Goal: Task Accomplishment & Management: Use online tool/utility

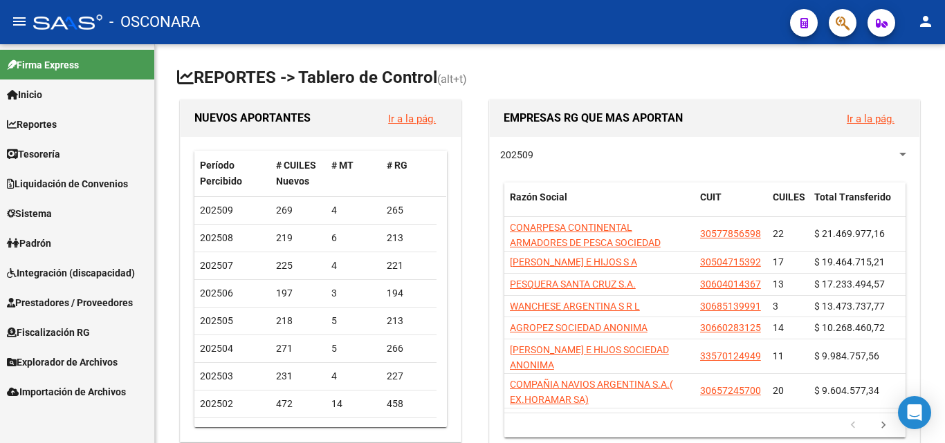
click at [57, 279] on span "Integración (discapacidad)" at bounding box center [71, 273] width 128 height 15
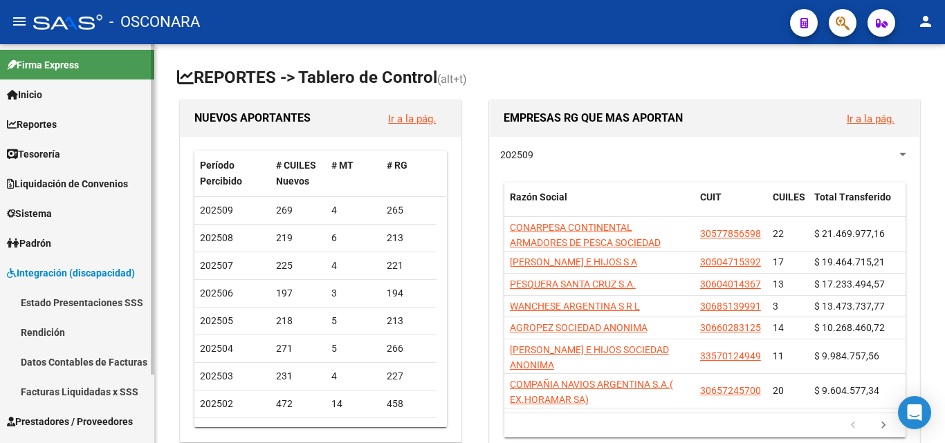
scroll to position [82, 0]
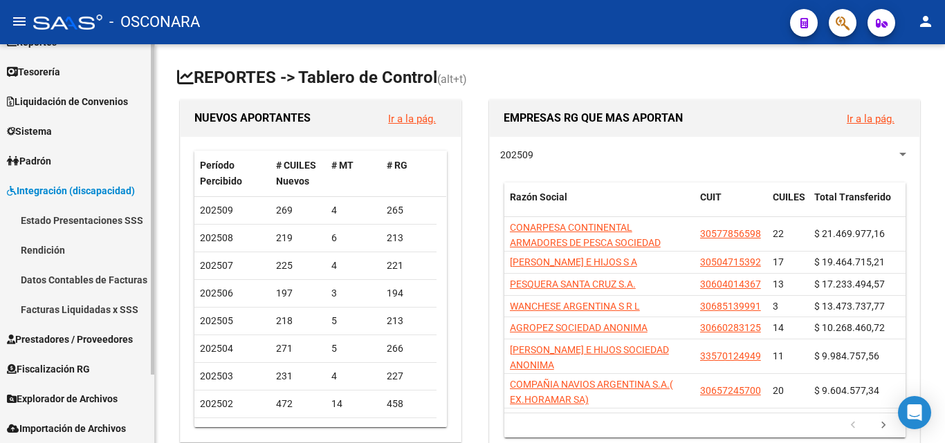
click at [71, 286] on link "Datos Contables de Facturas" at bounding box center [77, 280] width 154 height 30
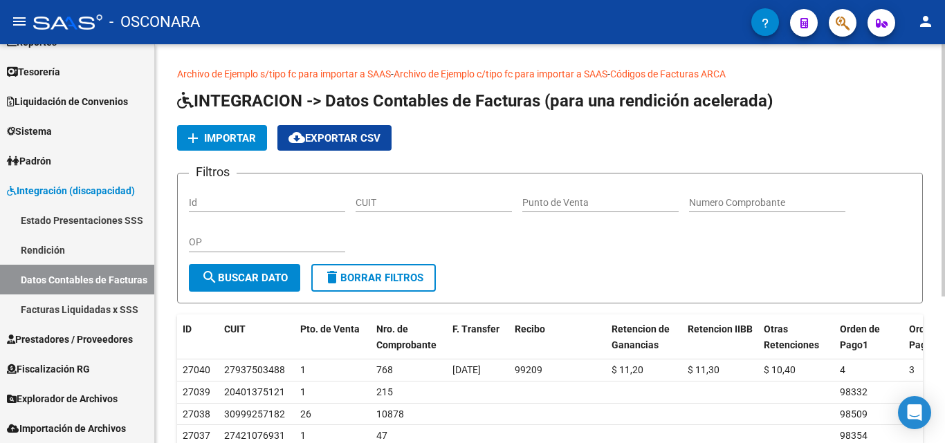
scroll to position [138, 0]
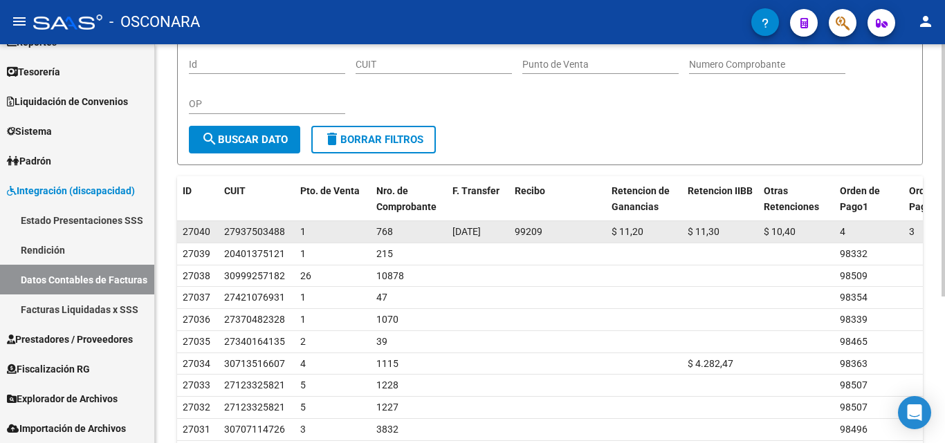
click at [307, 228] on div "1" at bounding box center [332, 232] width 65 height 16
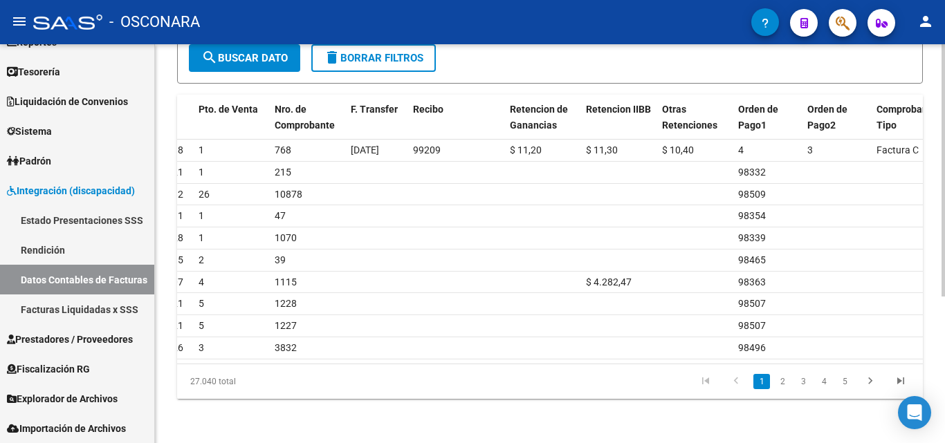
scroll to position [0, 112]
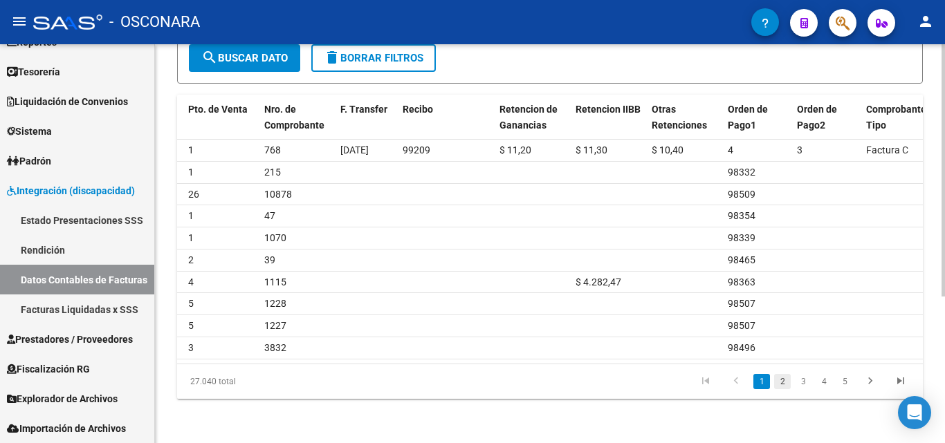
click at [785, 385] on link "2" at bounding box center [782, 381] width 17 height 15
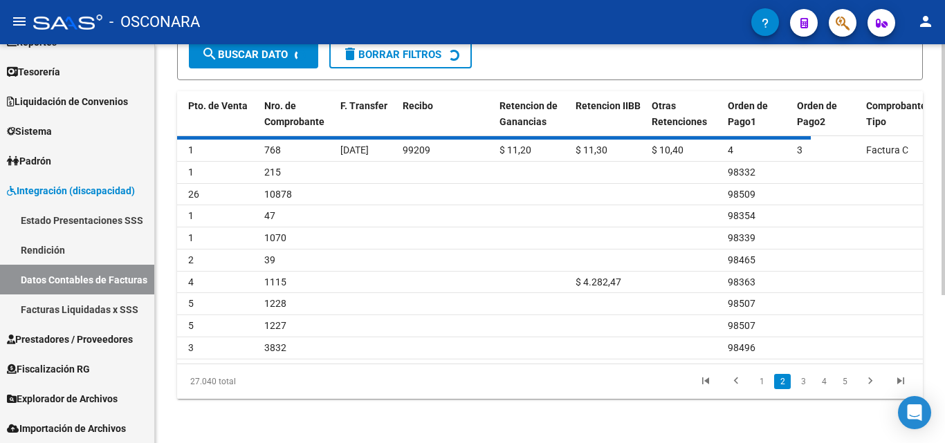
scroll to position [231, 0]
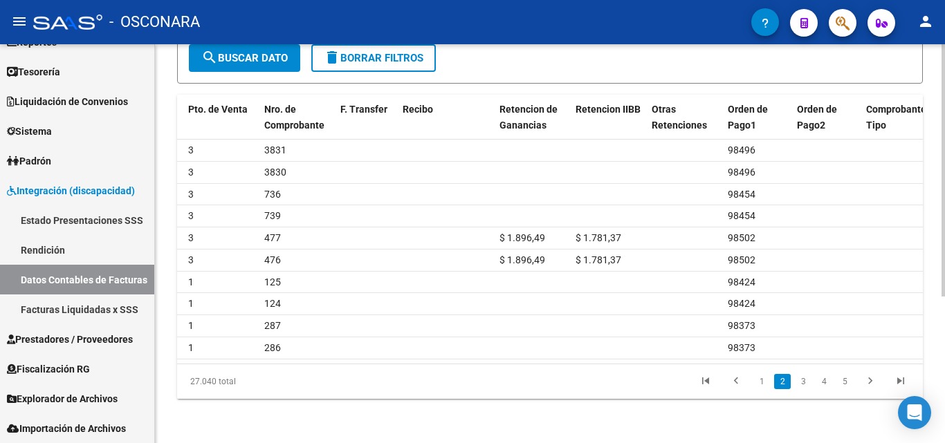
click at [803, 383] on link "3" at bounding box center [803, 381] width 17 height 15
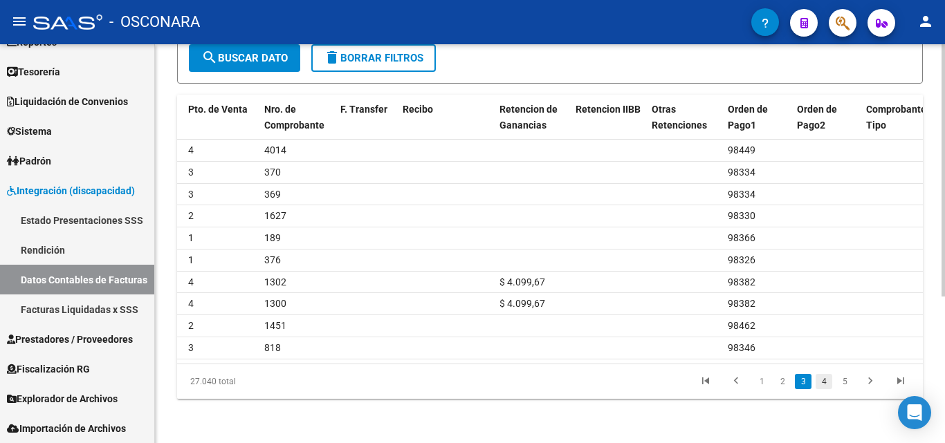
click at [823, 383] on link "4" at bounding box center [824, 381] width 17 height 15
click at [842, 383] on link "6" at bounding box center [844, 381] width 17 height 15
click at [827, 385] on link "7" at bounding box center [824, 381] width 17 height 15
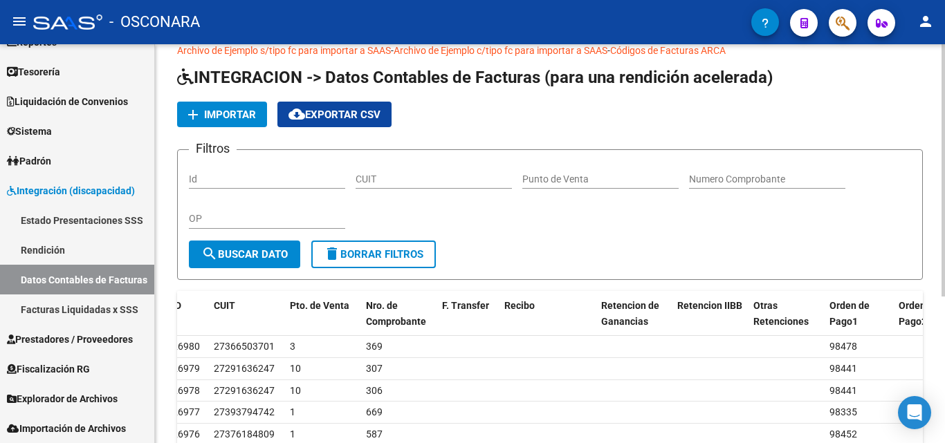
scroll to position [0, 0]
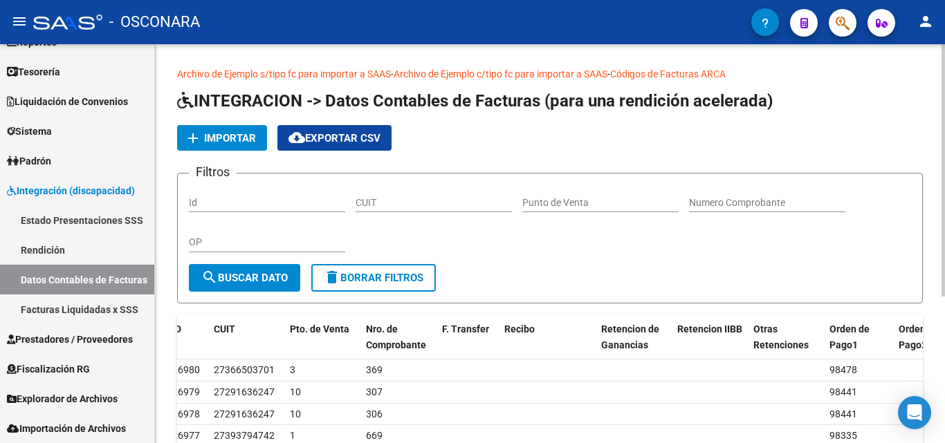
click at [572, 73] on link "Archivo de Ejemplo c/tipo fc para importar a SAAS" at bounding box center [501, 73] width 214 height 11
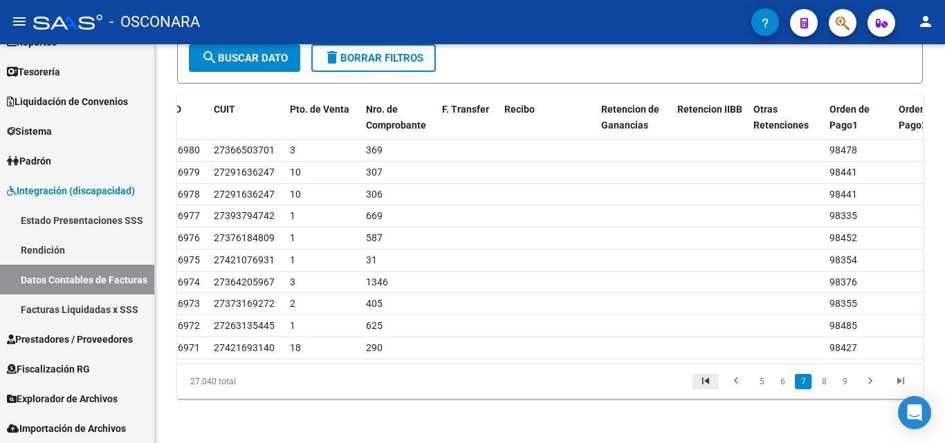
click at [706, 382] on icon "go to first page" at bounding box center [706, 383] width 18 height 17
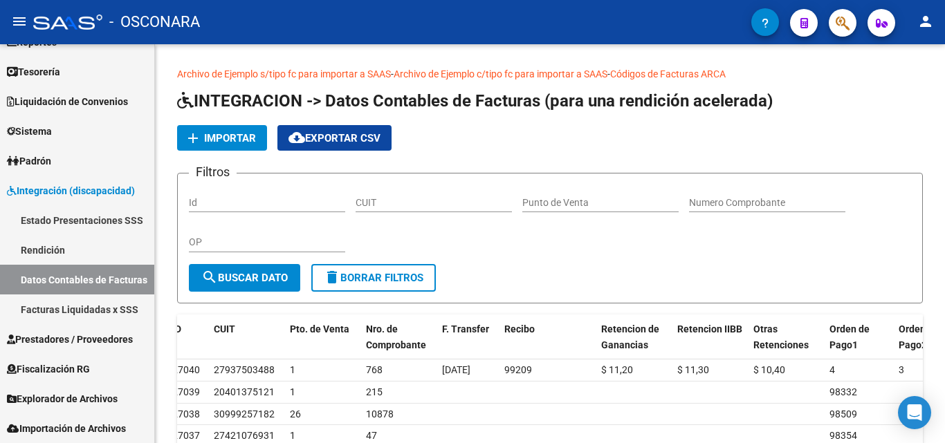
click at [230, 143] on span "Importar" at bounding box center [230, 138] width 52 height 12
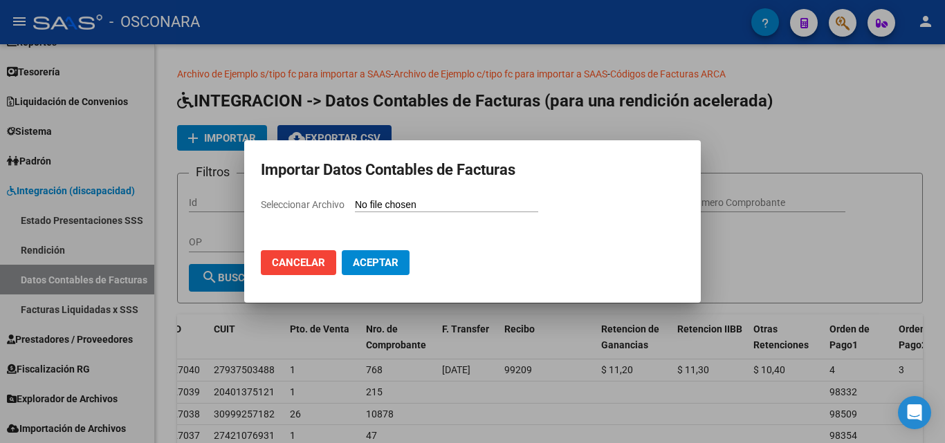
click at [365, 208] on input "Seleccionar Archivo" at bounding box center [446, 205] width 183 height 13
type input "C:\fakepath\prueba 2.csv"
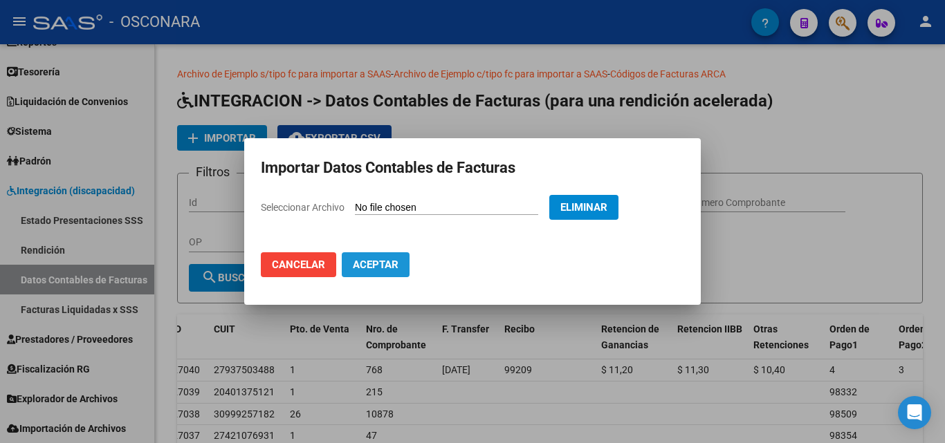
click at [362, 268] on span "Aceptar" at bounding box center [376, 265] width 46 height 12
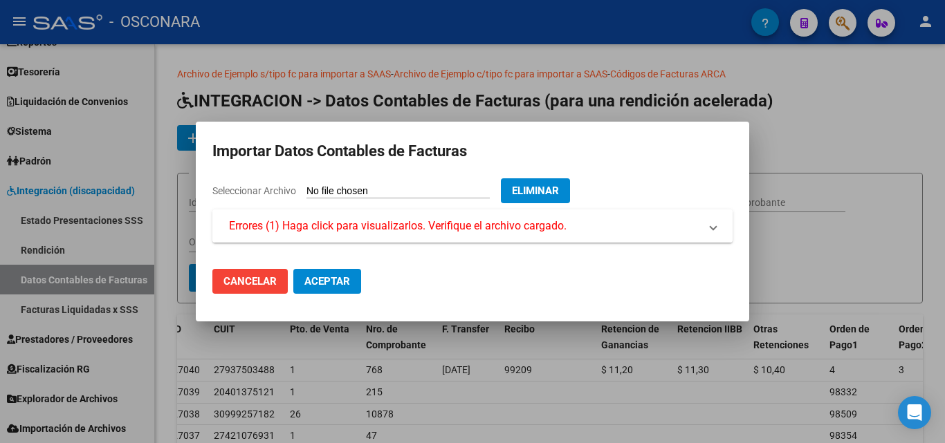
click at [531, 219] on span "Errores (1) Haga click para visualizarlos. Verifique el archivo cargado." at bounding box center [398, 226] width 338 height 17
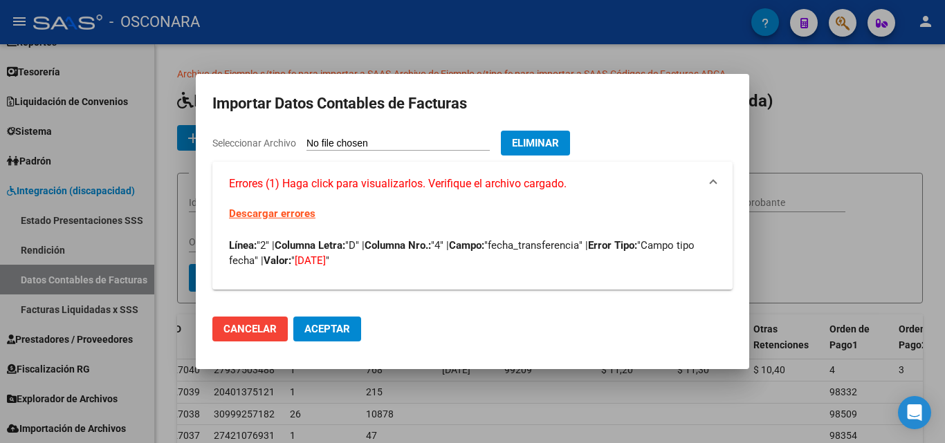
click at [345, 327] on span "Aceptar" at bounding box center [327, 329] width 46 height 12
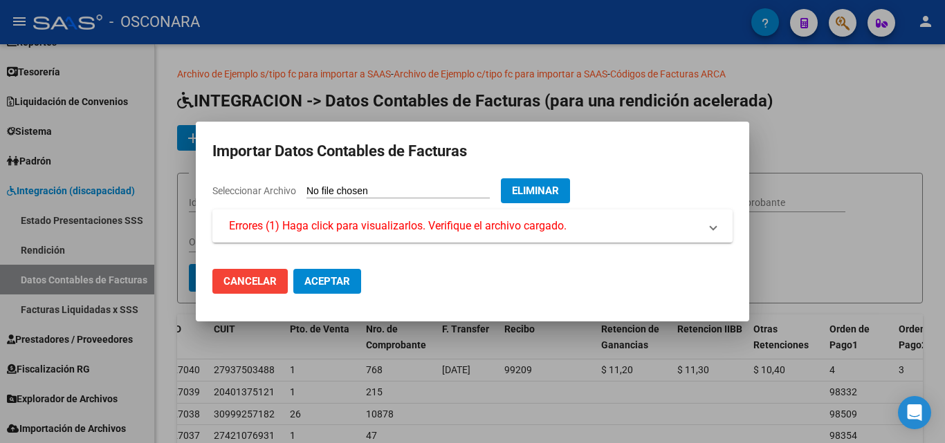
click at [244, 286] on span "Cancelar" at bounding box center [249, 281] width 53 height 12
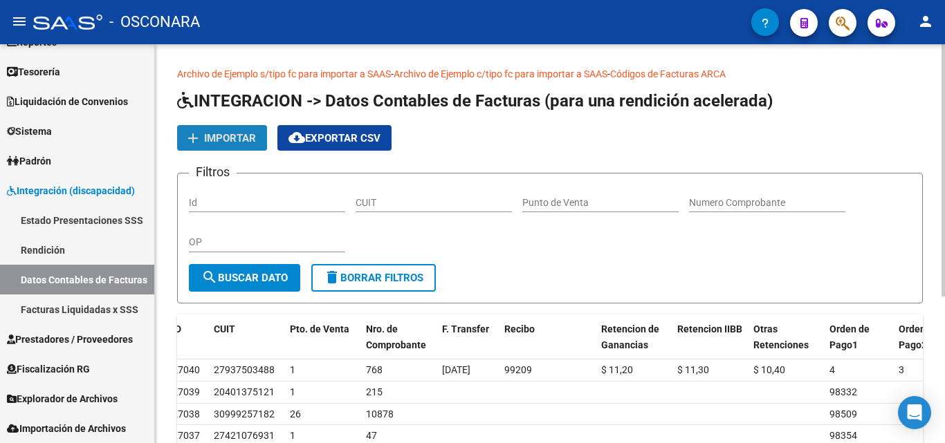
click at [230, 135] on span "Importar" at bounding box center [230, 138] width 52 height 12
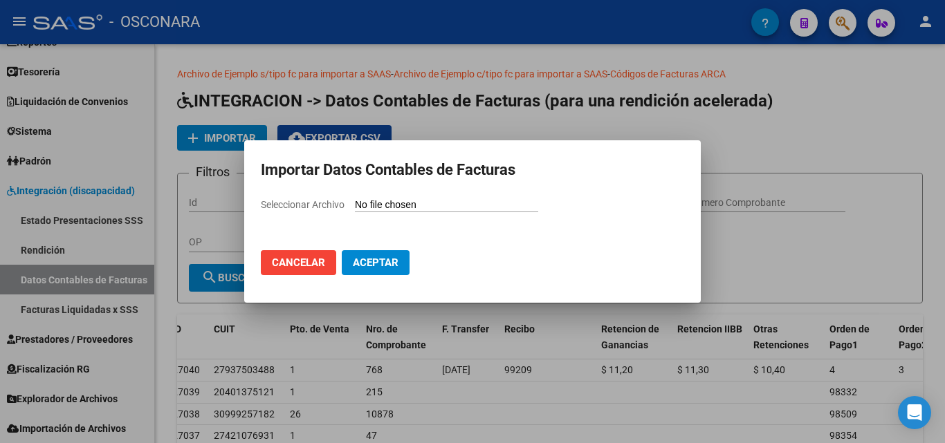
click at [385, 210] on input "Seleccionar Archivo" at bounding box center [446, 205] width 183 height 13
type input "C:\fakepath\prueba 2.csv"
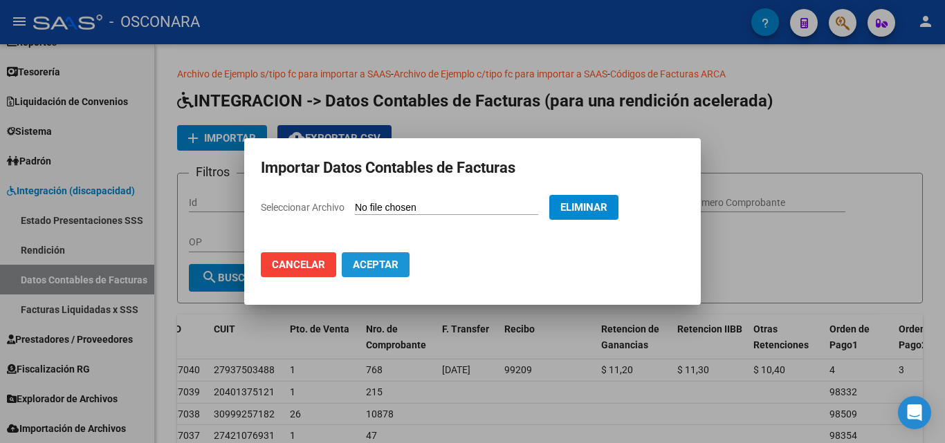
click at [383, 271] on span "Aceptar" at bounding box center [376, 265] width 46 height 12
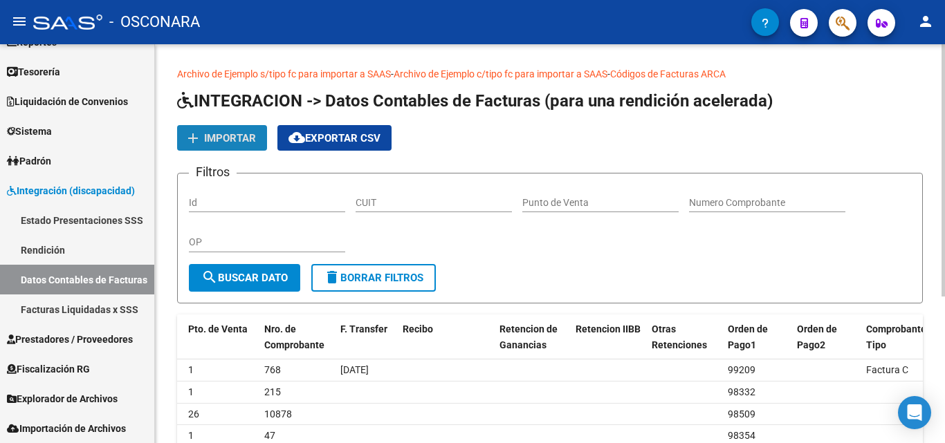
click at [246, 133] on span "Importar" at bounding box center [230, 138] width 52 height 12
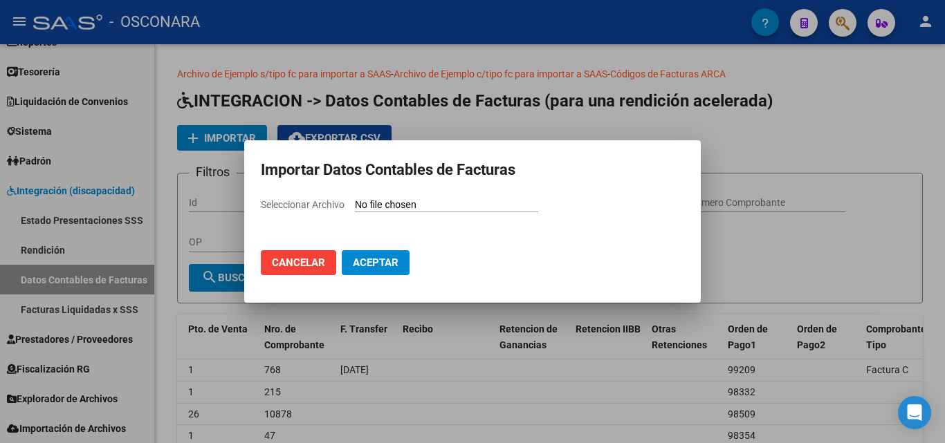
click at [400, 200] on input "Seleccionar Archivo" at bounding box center [446, 205] width 183 height 13
type input "C:\fakepath\prueba 2.csv"
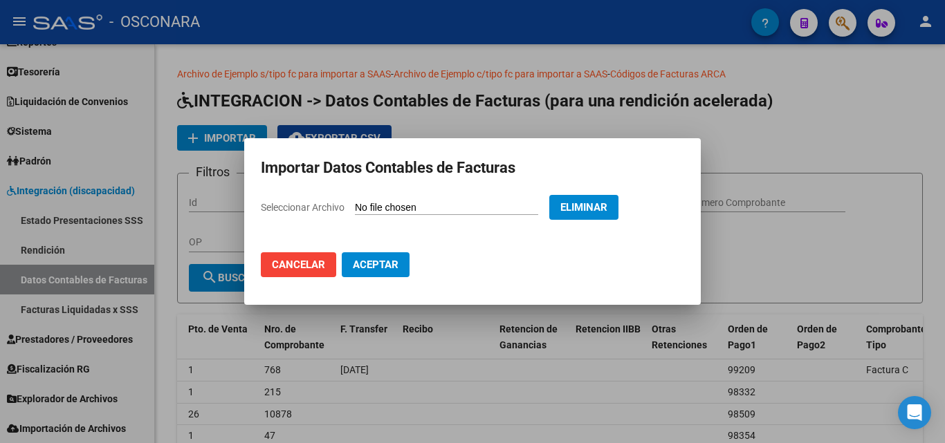
click at [383, 270] on span "Aceptar" at bounding box center [376, 265] width 46 height 12
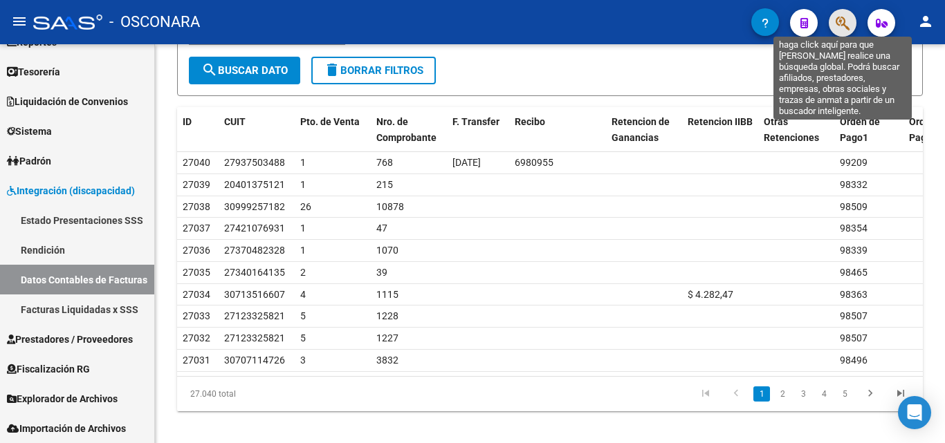
click at [849, 27] on icon "button" at bounding box center [843, 23] width 14 height 16
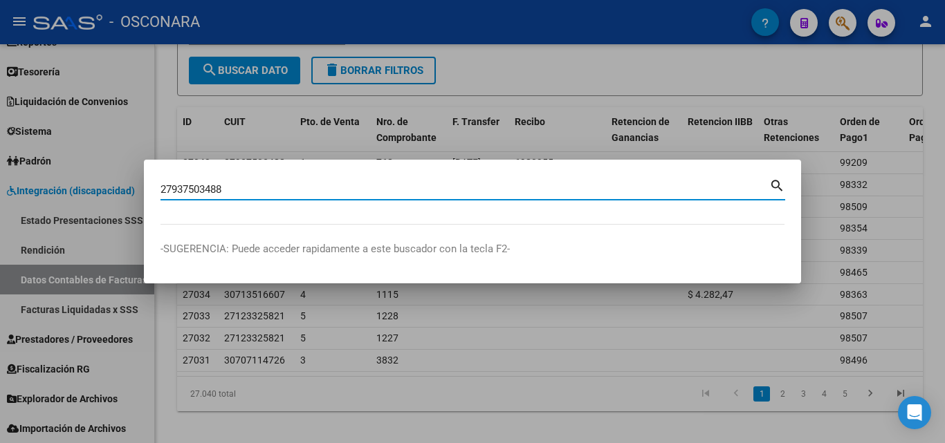
type input "27937503488"
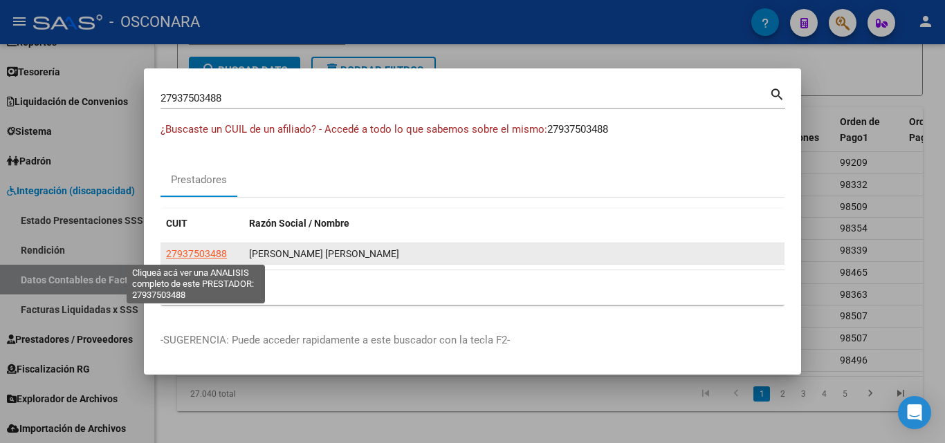
click at [199, 253] on span "27937503488" at bounding box center [196, 253] width 61 height 11
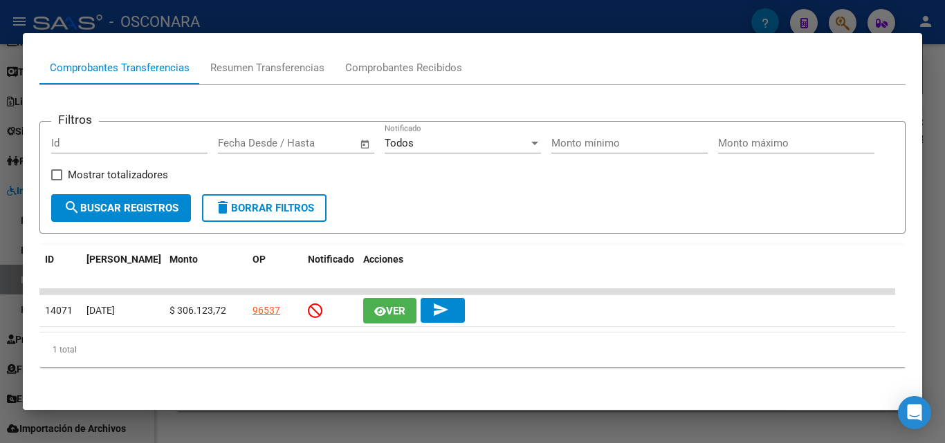
scroll to position [140, 0]
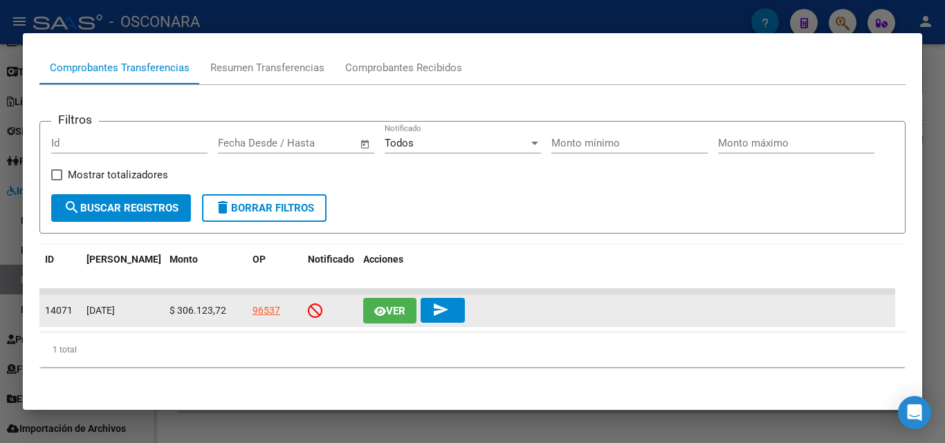
click at [396, 313] on span "Ver" at bounding box center [395, 311] width 19 height 12
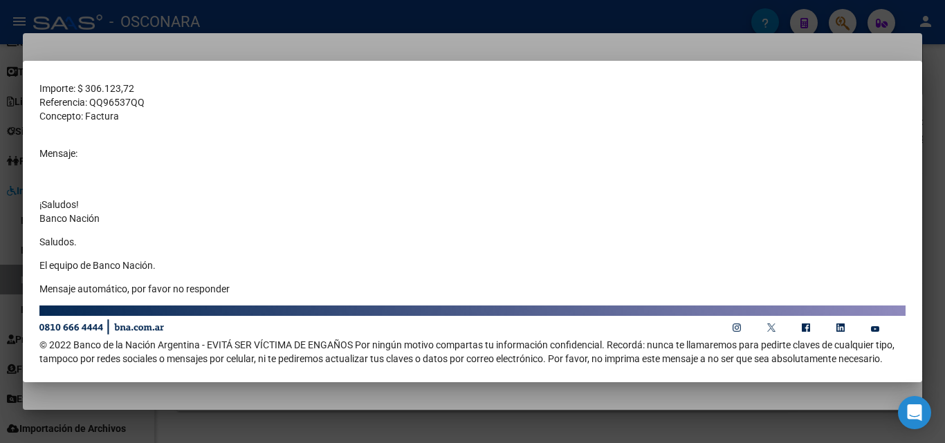
scroll to position [249, 0]
click at [605, 42] on div at bounding box center [472, 221] width 945 height 443
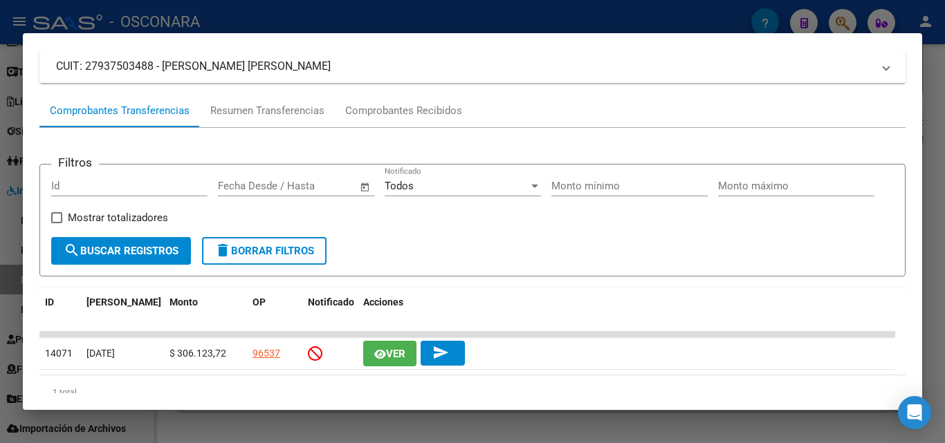
scroll to position [2, 0]
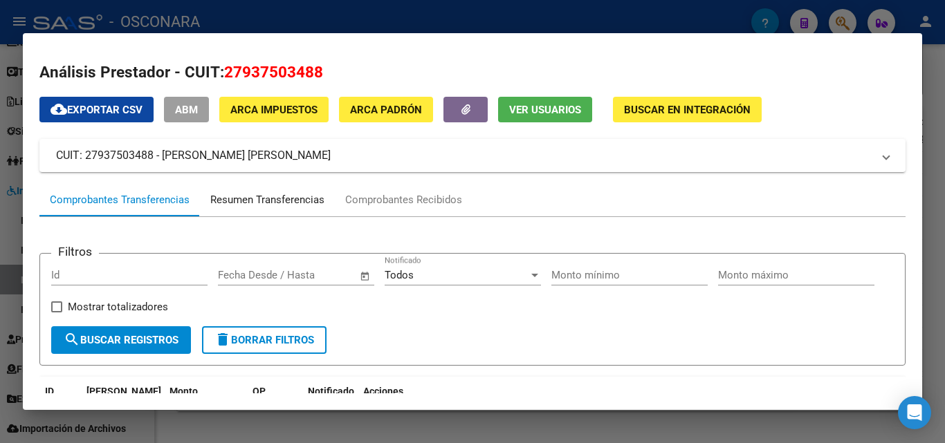
click at [288, 201] on div "Resumen Transferencias" at bounding box center [267, 200] width 114 height 16
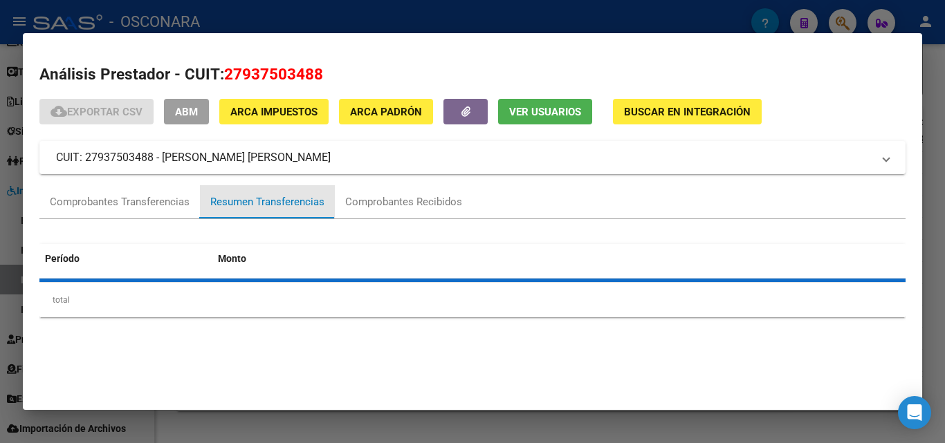
scroll to position [0, 0]
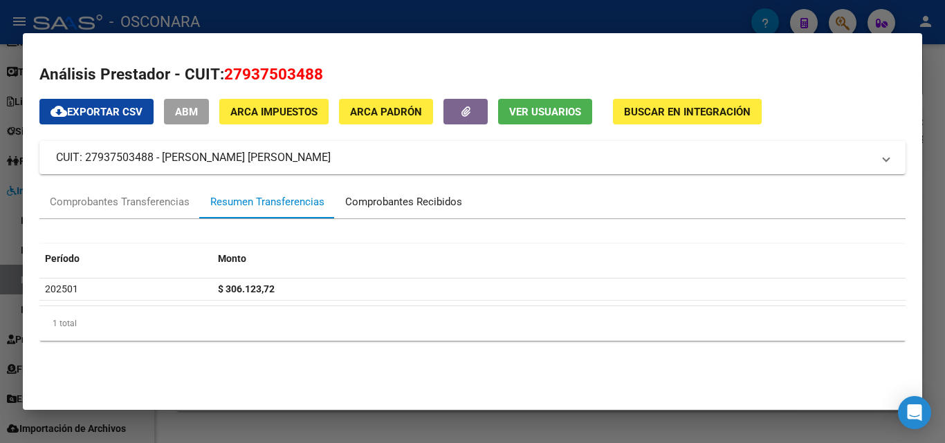
click at [414, 209] on div "Comprobantes Recibidos" at bounding box center [403, 202] width 117 height 16
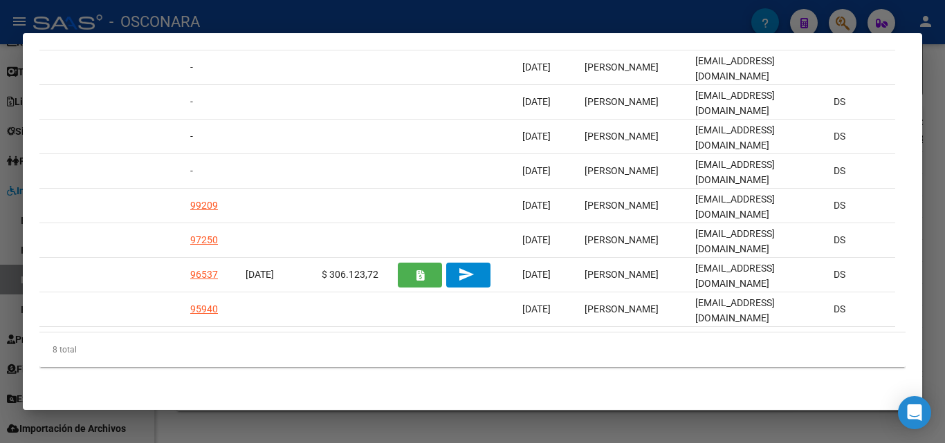
scroll to position [0, 991]
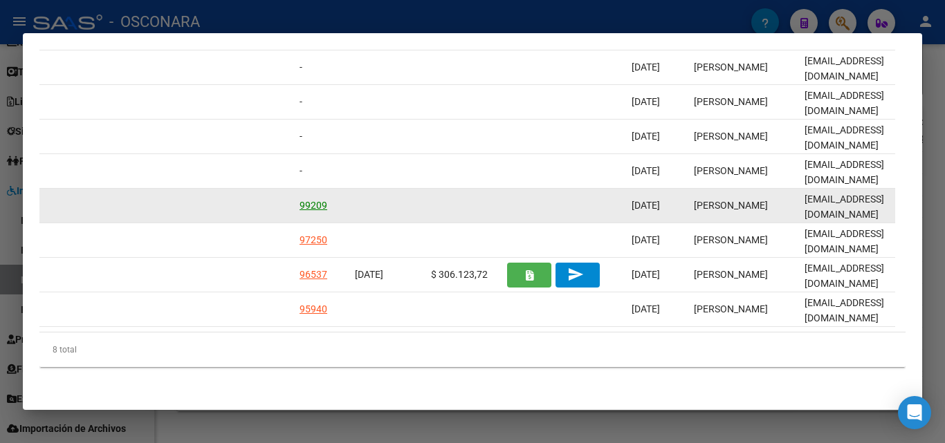
click at [317, 200] on link "99209" at bounding box center [314, 205] width 28 height 11
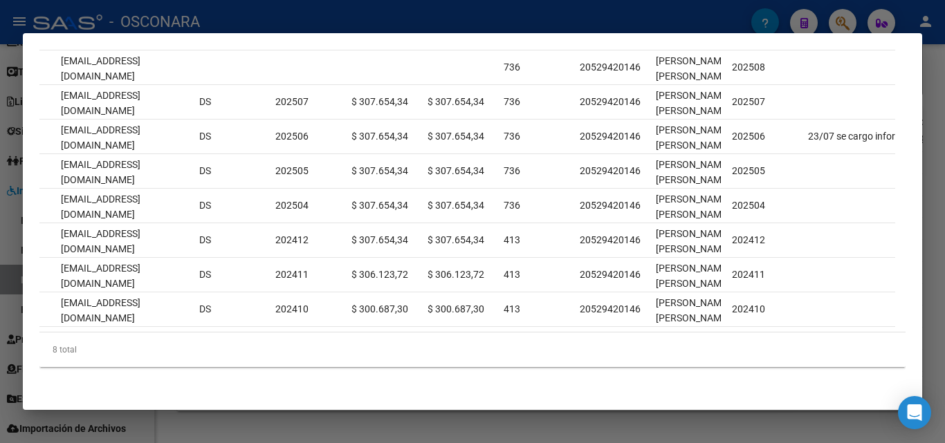
scroll to position [0, 1815]
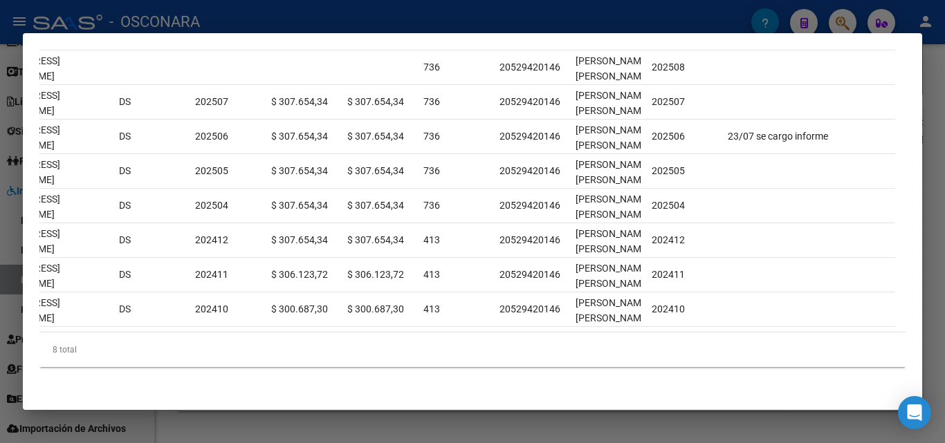
click at [899, 113] on mat-dialog-content "Análisis Prestador - CUIT: 27937503488 cloud_download Exportar CSV ABM ARCA Imp…" at bounding box center [472, 222] width 899 height 344
click at [928, 110] on div at bounding box center [472, 221] width 945 height 443
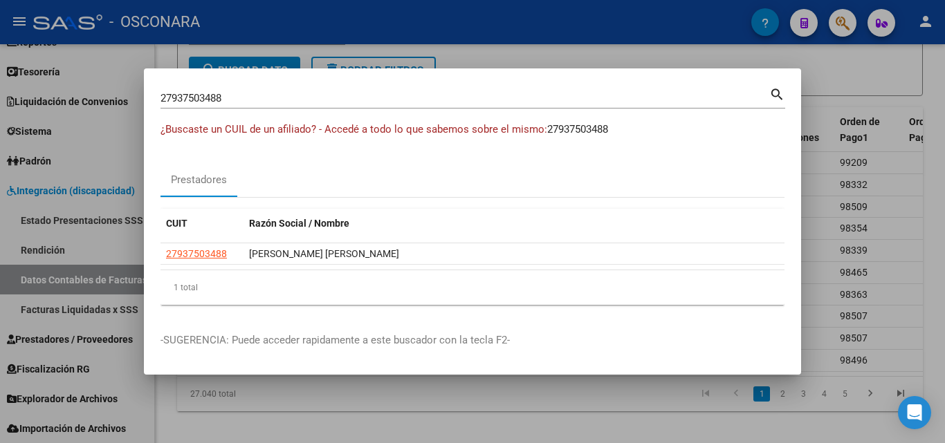
click at [857, 74] on div at bounding box center [472, 221] width 945 height 443
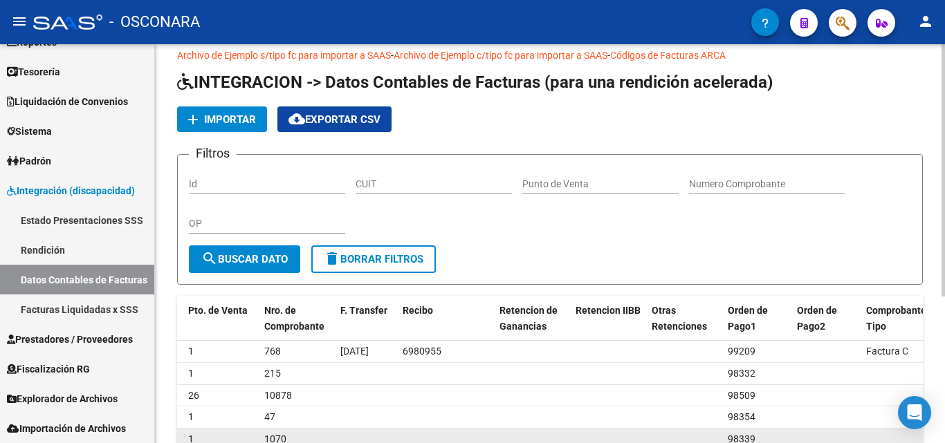
scroll to position [0, 0]
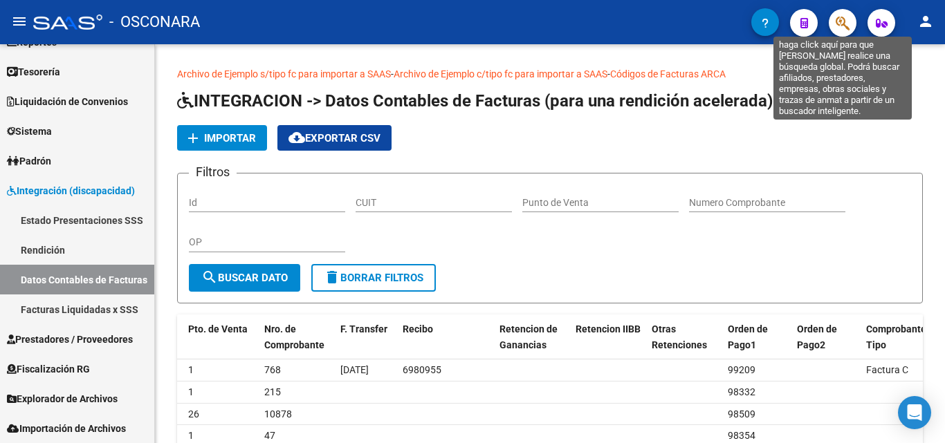
click at [848, 28] on icon "button" at bounding box center [843, 23] width 14 height 16
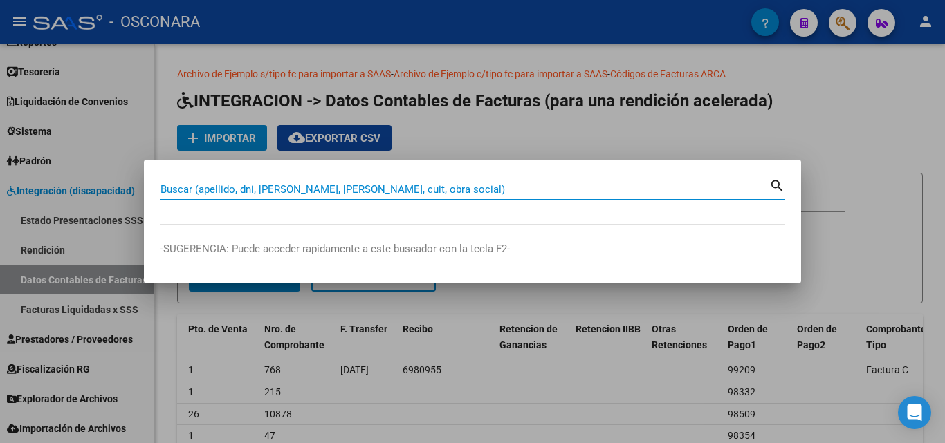
click at [400, 191] on input "Buscar (apellido, dni, [PERSON_NAME], [PERSON_NAME], cuit, obra social)" at bounding box center [465, 189] width 609 height 12
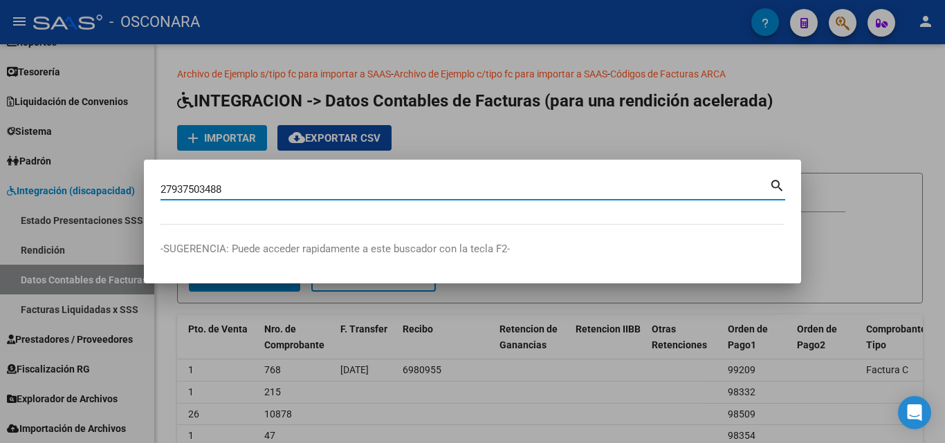
type input "27937503488"
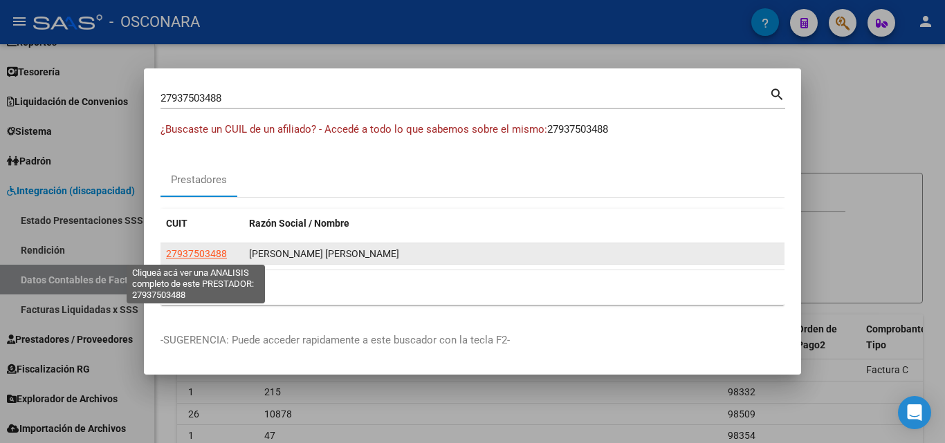
click at [213, 256] on span "27937503488" at bounding box center [196, 253] width 61 height 11
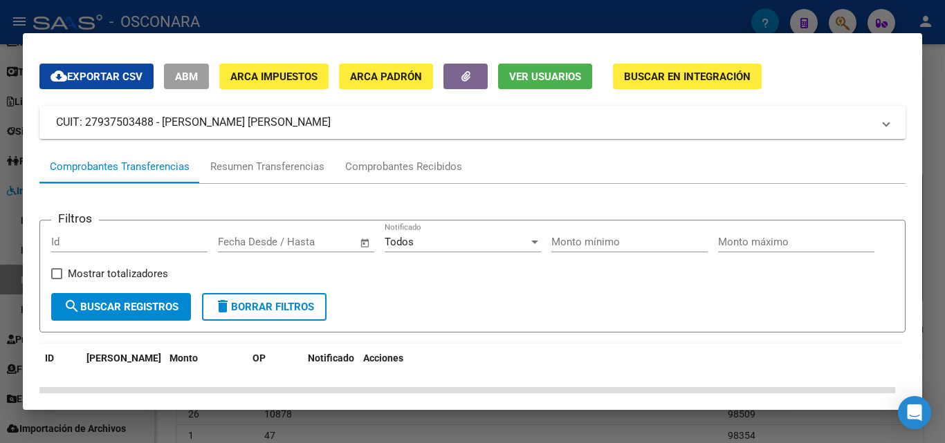
scroll to position [2, 0]
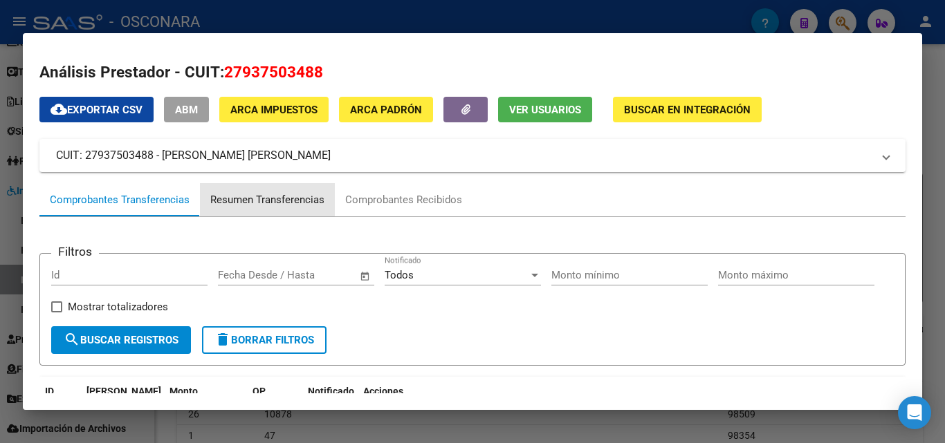
click at [260, 199] on div "Resumen Transferencias" at bounding box center [267, 200] width 114 height 16
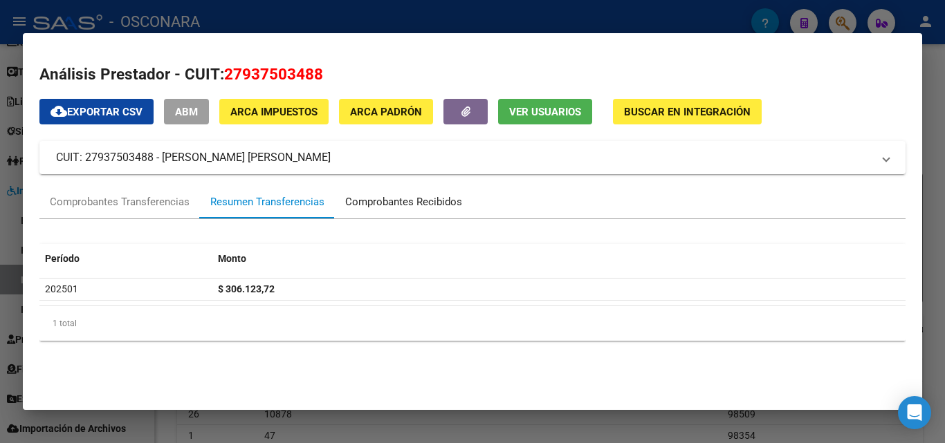
click at [374, 206] on div "Comprobantes Recibidos" at bounding box center [403, 202] width 117 height 16
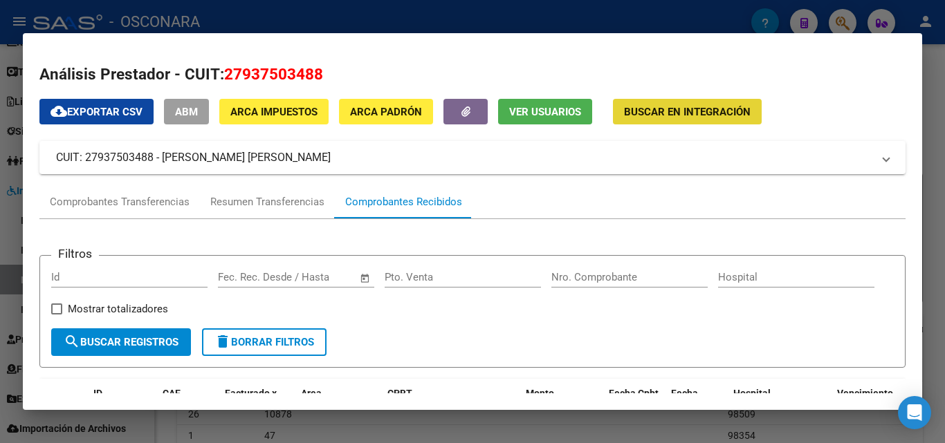
click at [717, 114] on span "Buscar en Integración" at bounding box center [687, 112] width 127 height 12
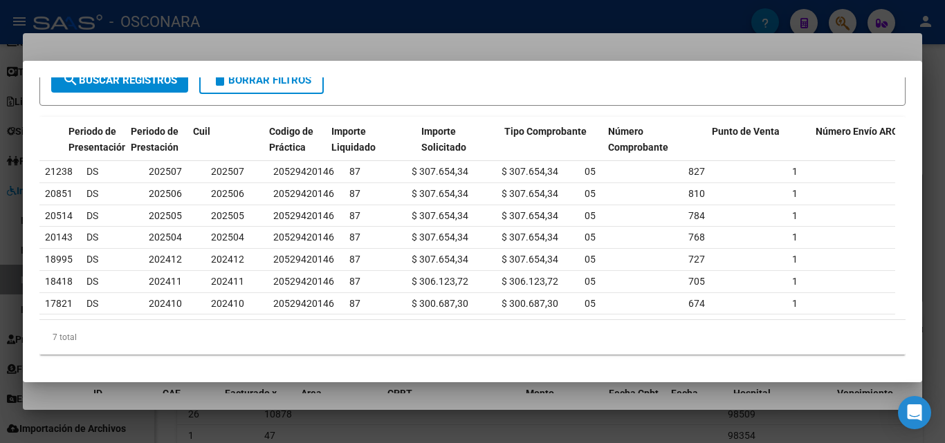
scroll to position [0, 203]
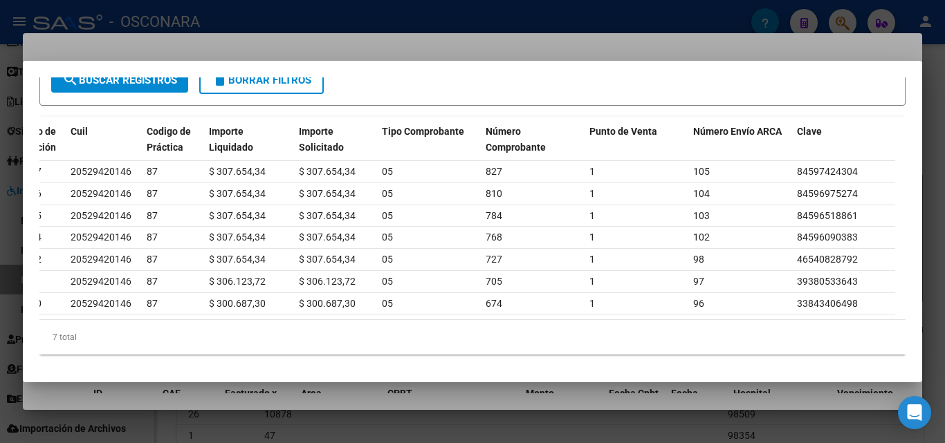
drag, startPoint x: 563, startPoint y: 58, endPoint x: 562, endPoint y: 51, distance: 7.7
click at [563, 57] on div at bounding box center [472, 221] width 945 height 443
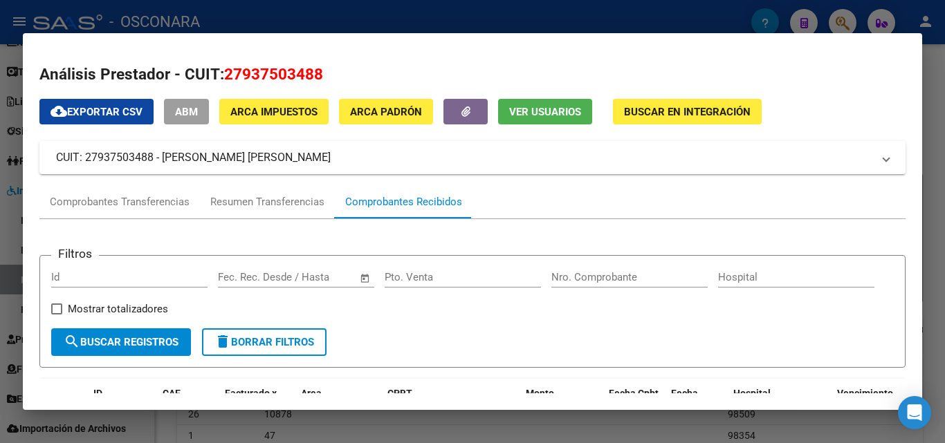
click at [742, 16] on div at bounding box center [472, 221] width 945 height 443
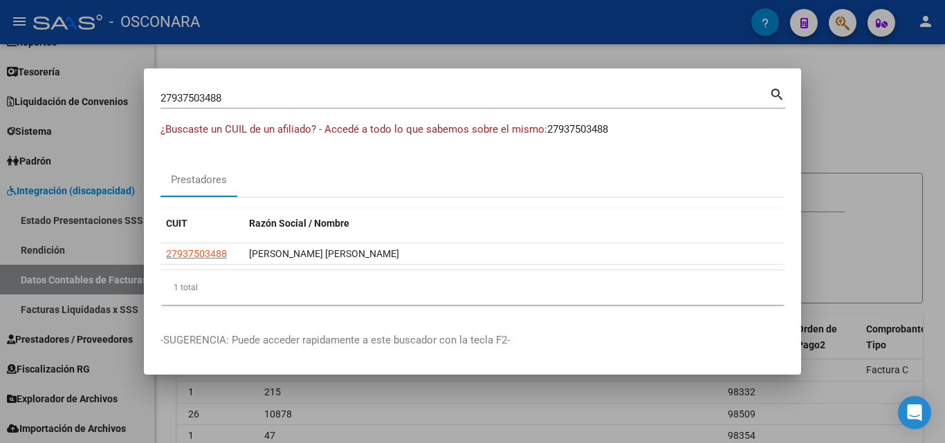
click at [854, 84] on div at bounding box center [472, 221] width 945 height 443
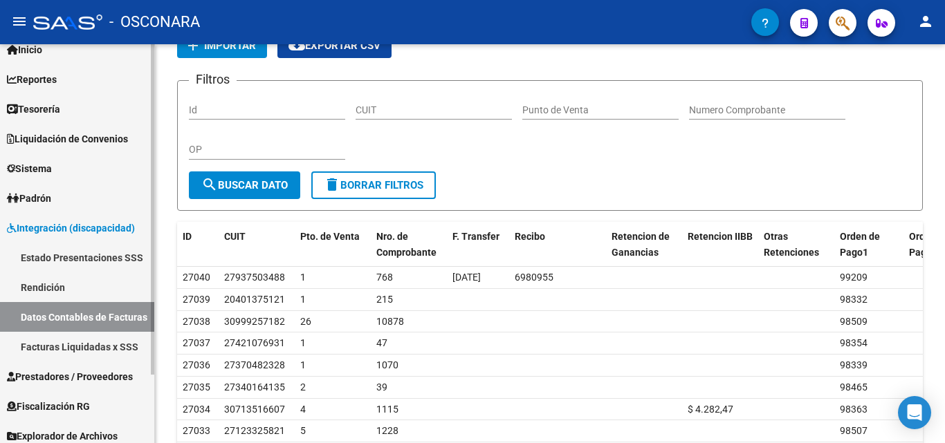
scroll to position [69, 0]
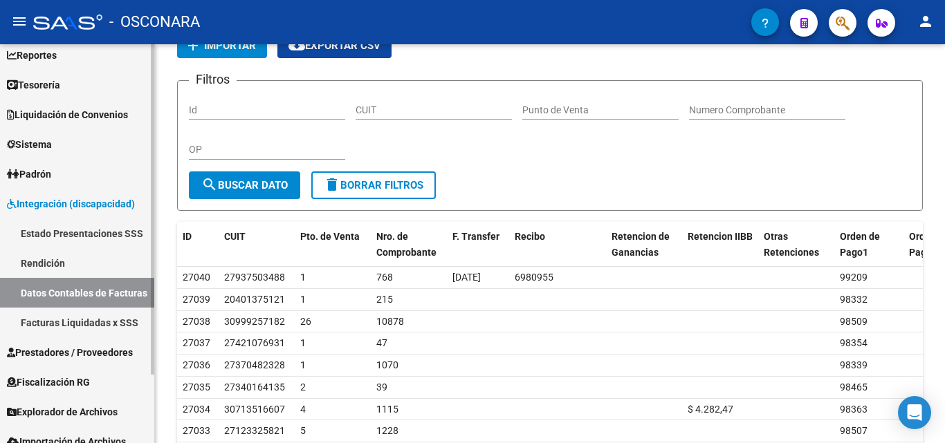
click at [73, 204] on span "Integración (discapacidad)" at bounding box center [71, 203] width 128 height 15
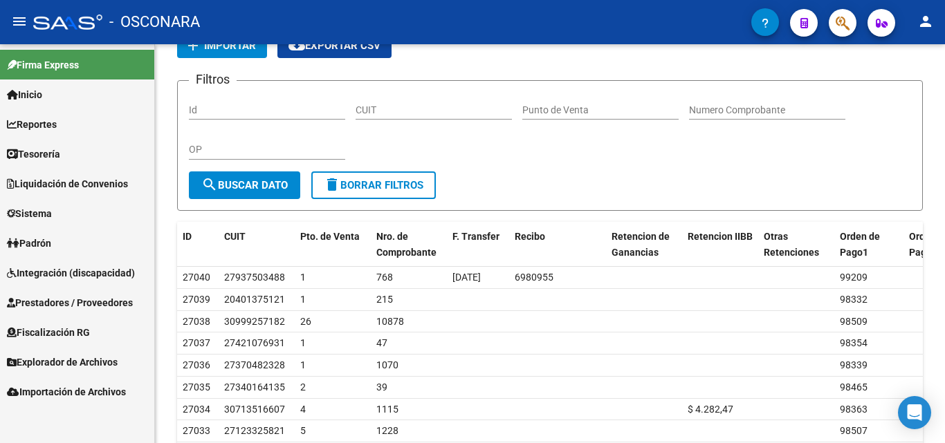
scroll to position [0, 0]
click at [57, 270] on span "Integración (discapacidad)" at bounding box center [71, 273] width 128 height 15
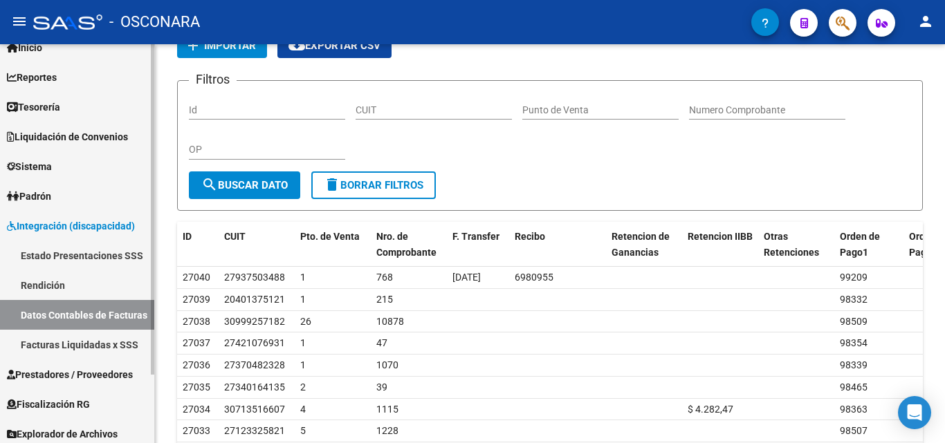
scroll to position [69, 0]
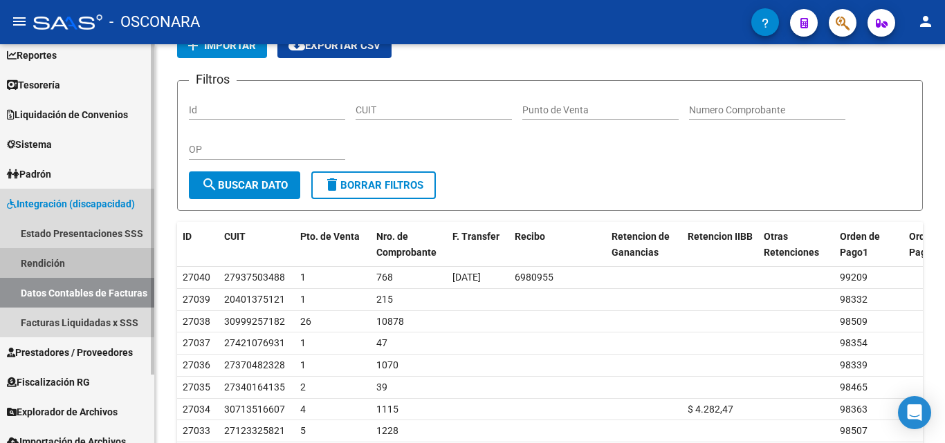
click at [61, 263] on link "Rendición" at bounding box center [77, 263] width 154 height 30
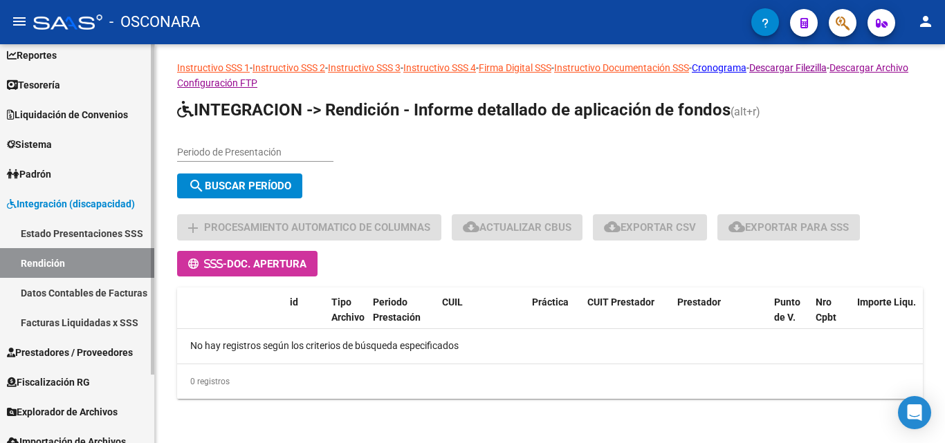
scroll to position [22, 0]
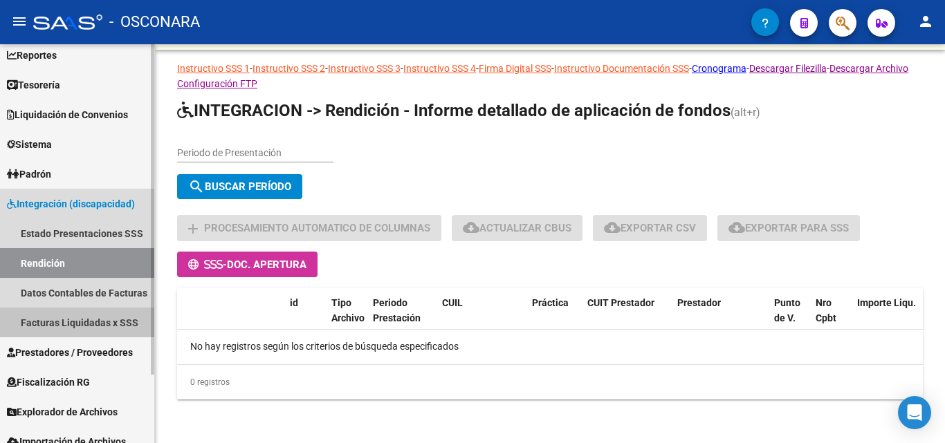
click at [75, 322] on link "Facturas Liquidadas x SSS" at bounding box center [77, 323] width 154 height 30
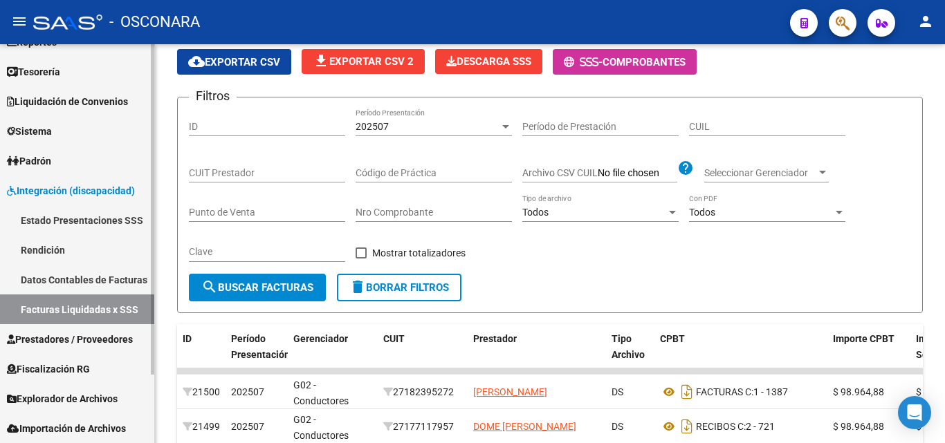
scroll to position [13, 0]
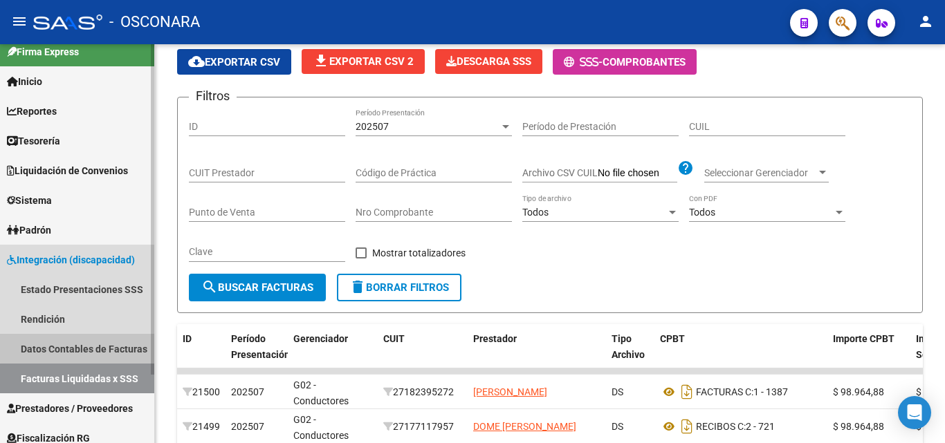
click at [107, 336] on link "Datos Contables de Facturas" at bounding box center [77, 349] width 154 height 30
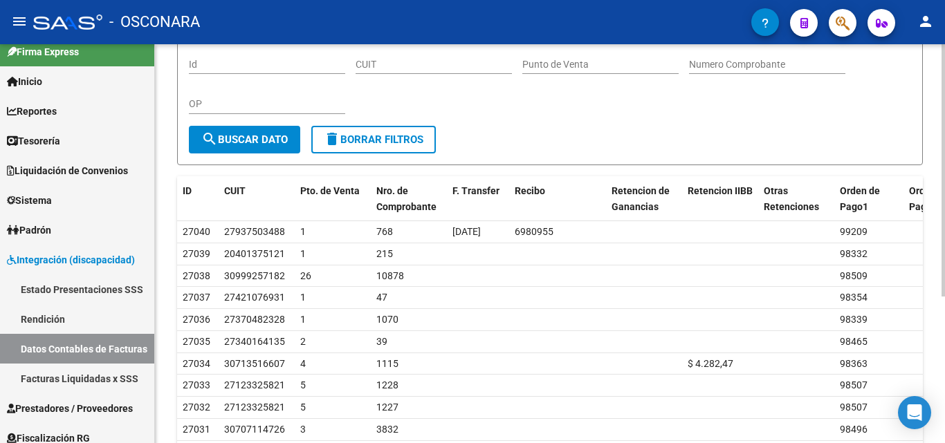
scroll to position [69, 0]
